Goal: Task Accomplishment & Management: Manage account settings

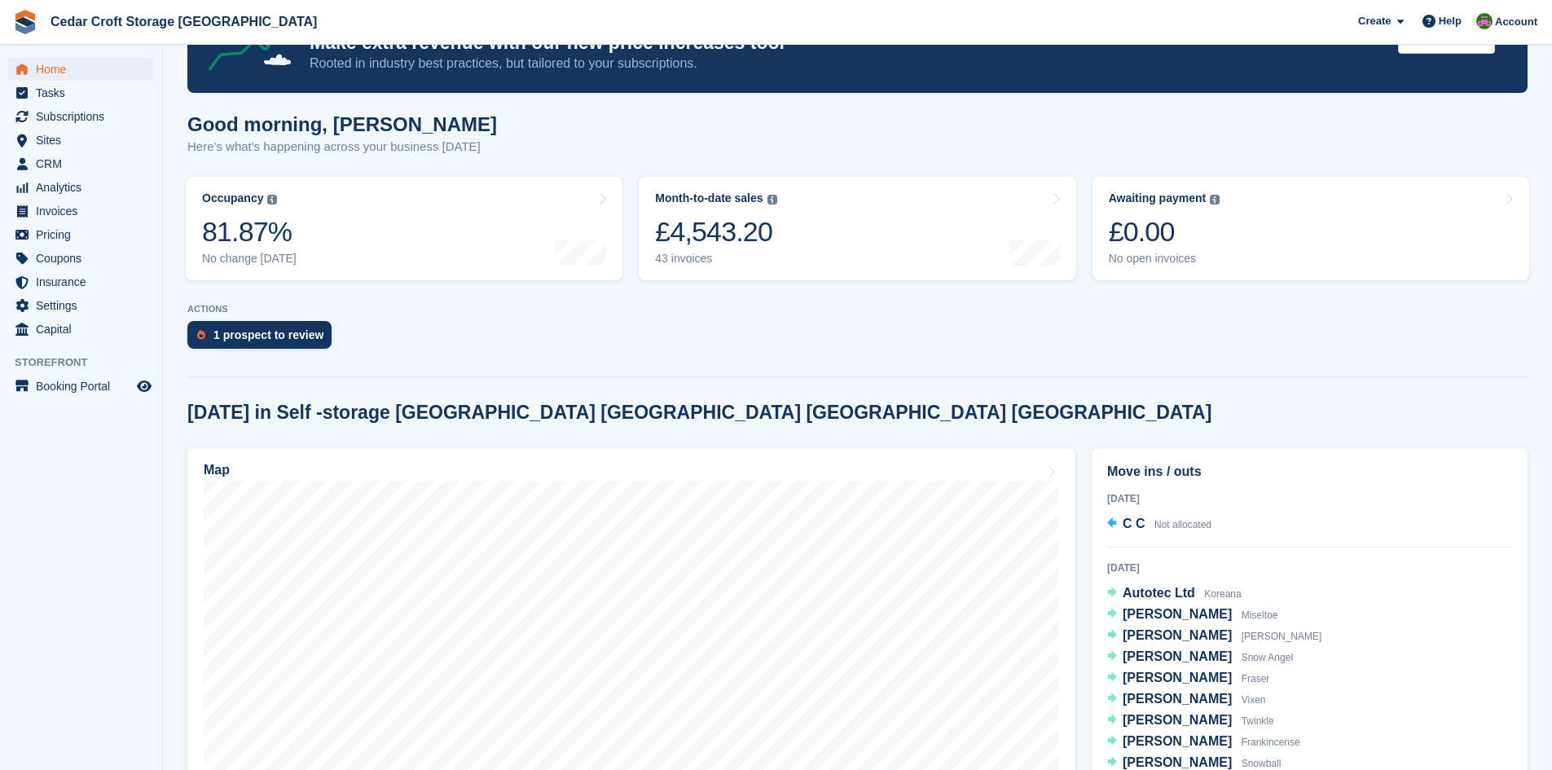
scroll to position [163, 0]
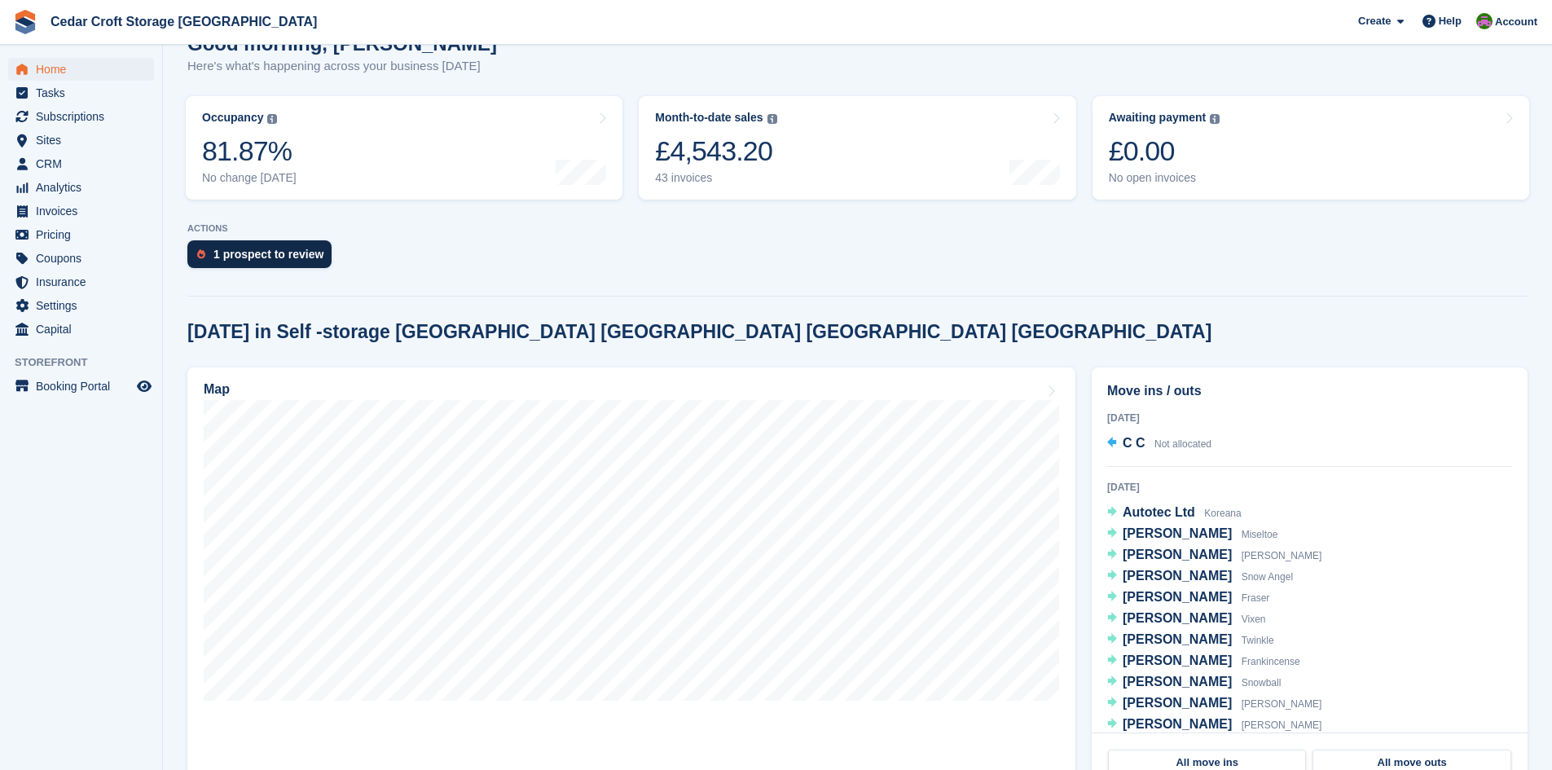
click at [249, 254] on div "1 prospect to review" at bounding box center [268, 254] width 110 height 13
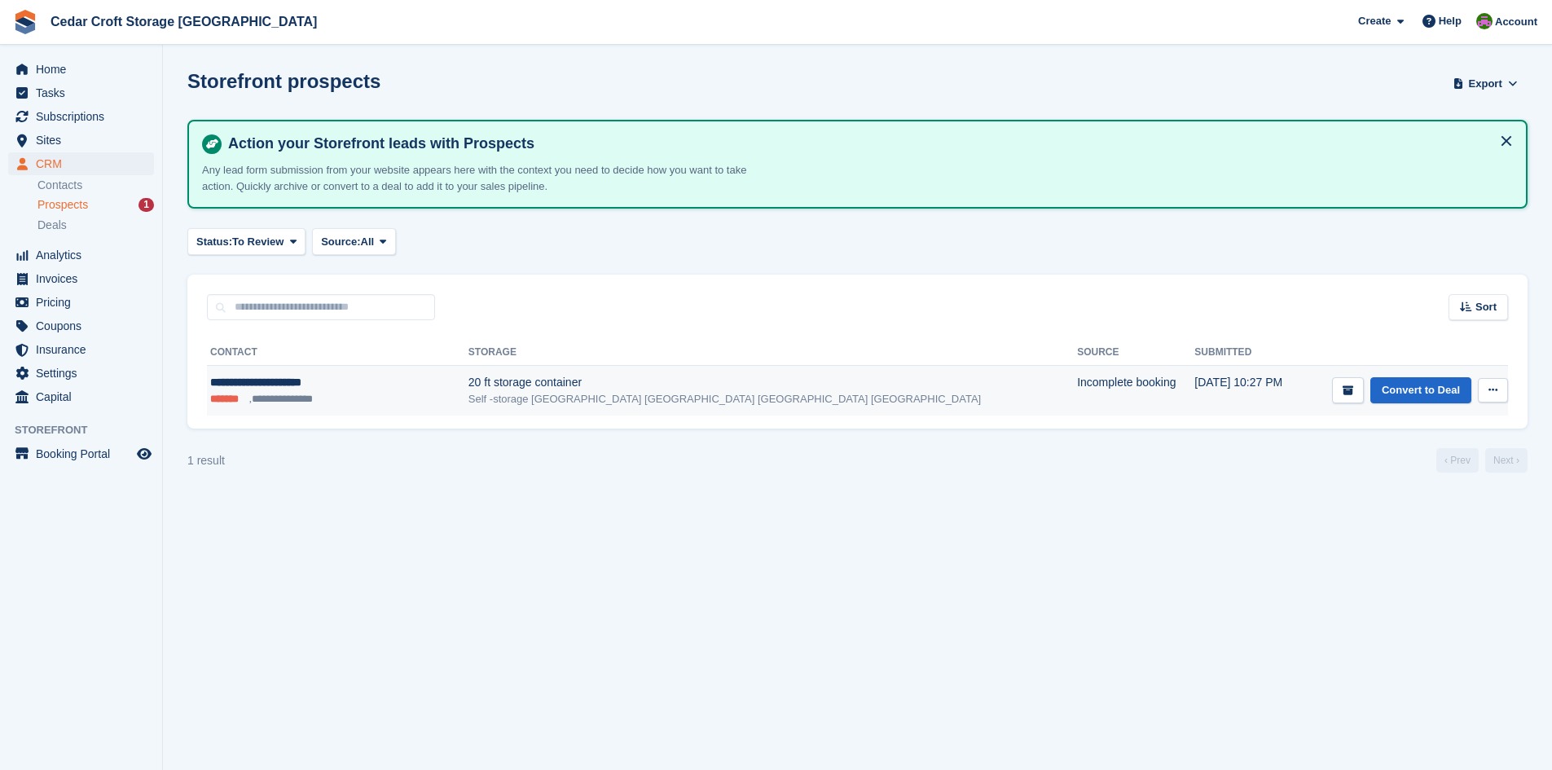
click at [1497, 395] on button at bounding box center [1493, 390] width 30 height 24
click at [1406, 479] on p "Delete prospect" at bounding box center [1430, 478] width 142 height 21
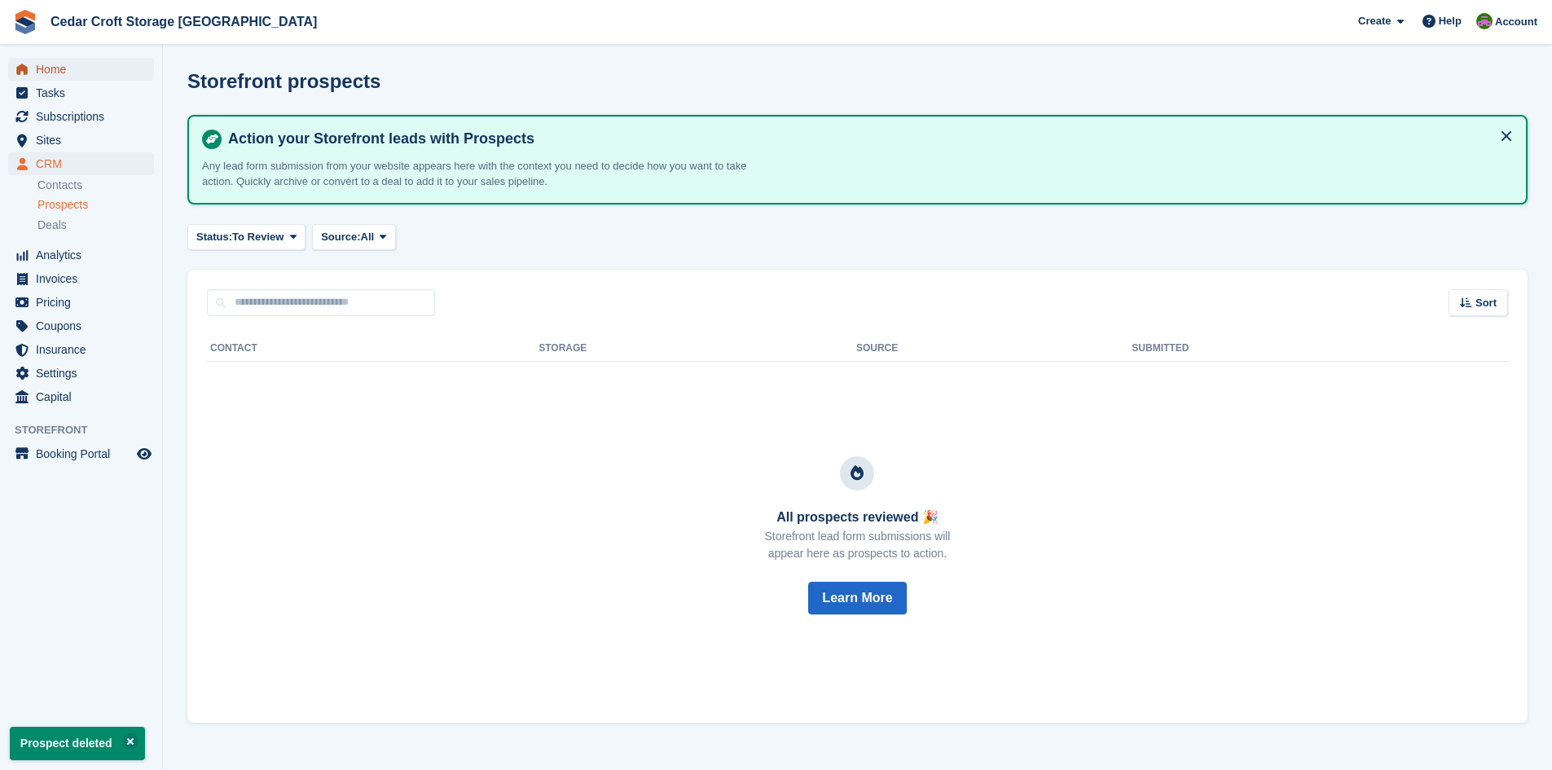
click at [55, 67] on span "Home" at bounding box center [85, 69] width 98 height 23
